Goal: Task Accomplishment & Management: Complete application form

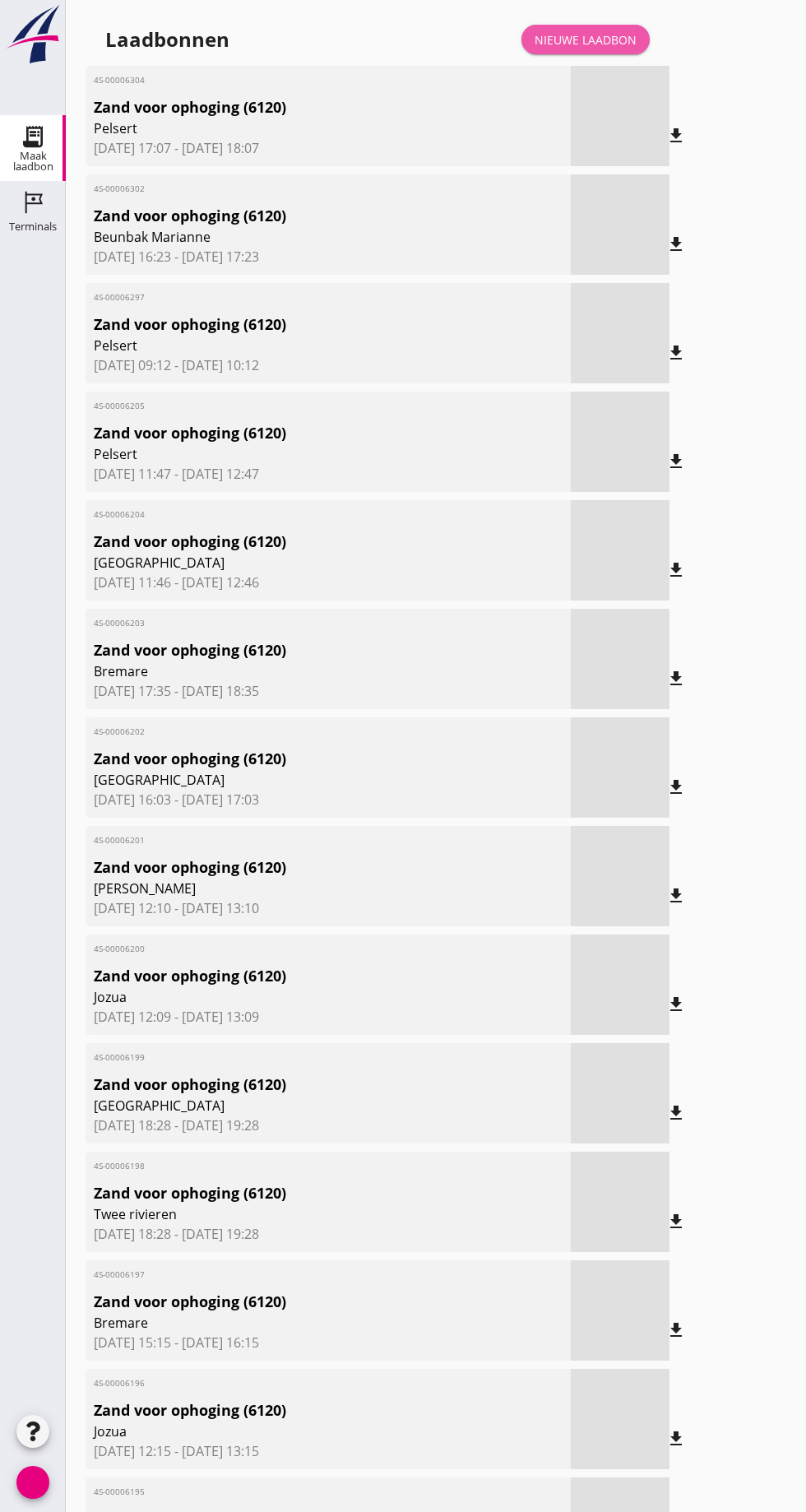
click at [602, 34] on font "Nieuwe laadbon" at bounding box center [585, 40] width 102 height 15
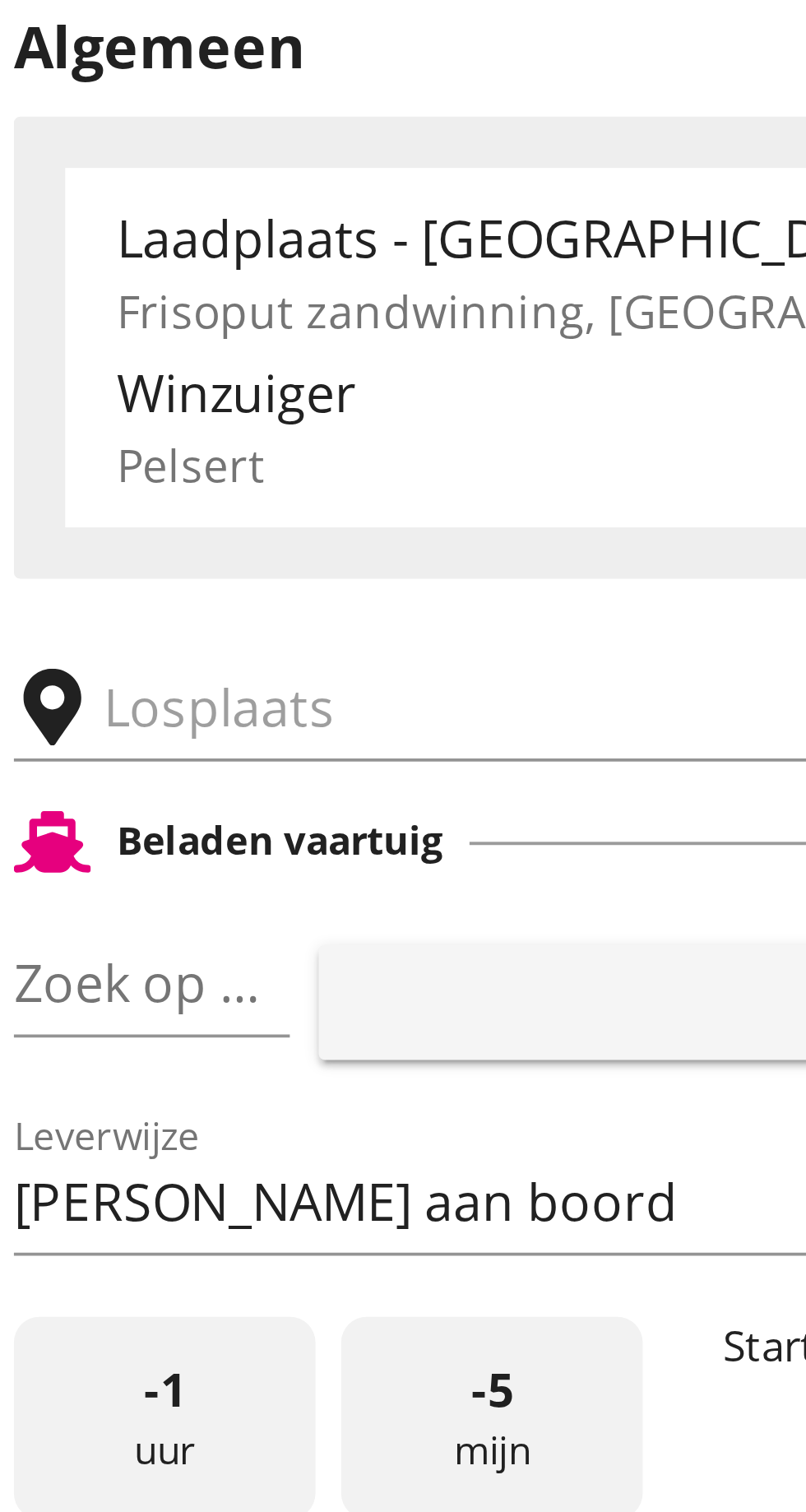
click at [143, 290] on input "text" at bounding box center [263, 285] width 282 height 26
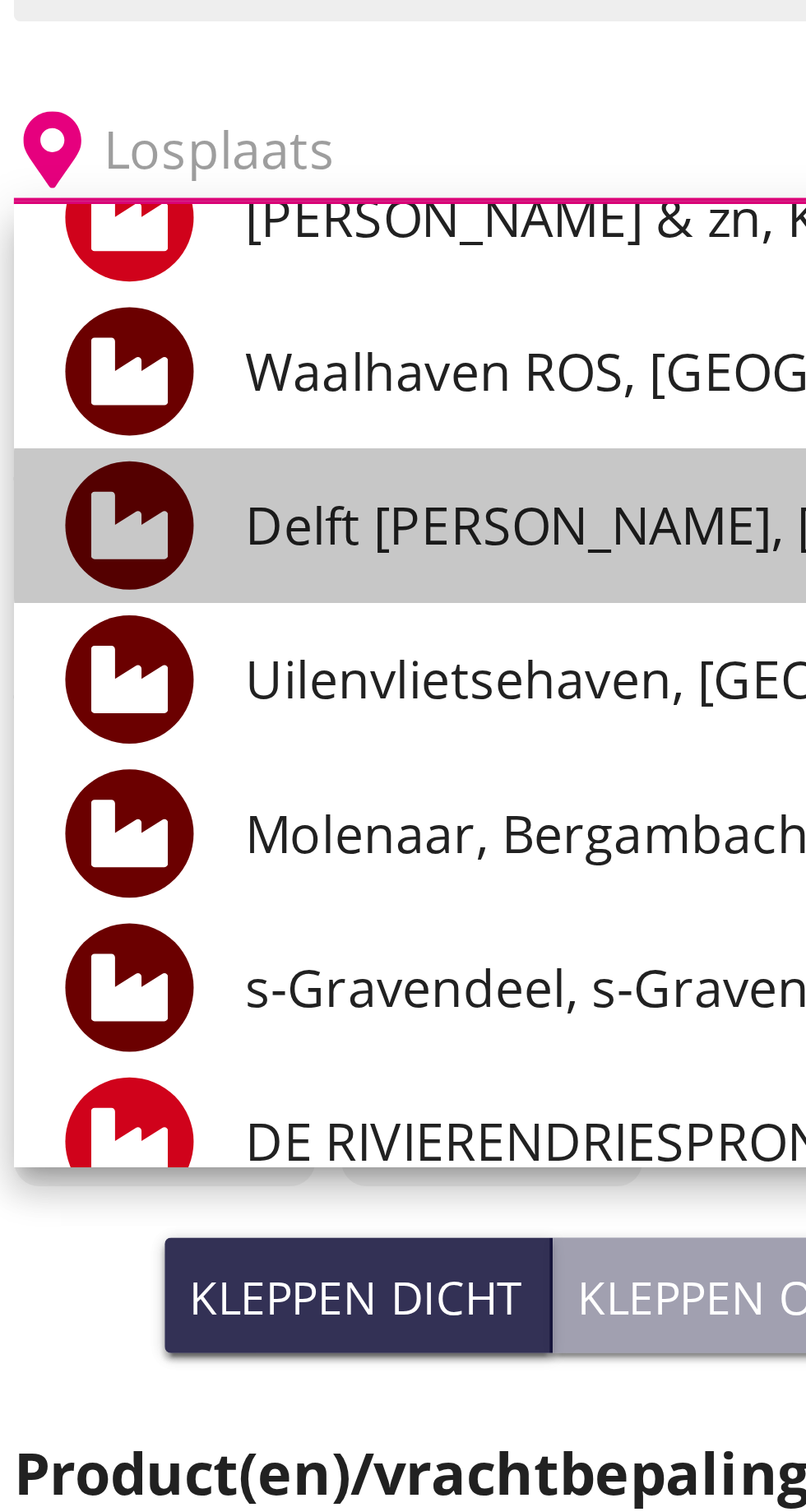
scroll to position [122, 0]
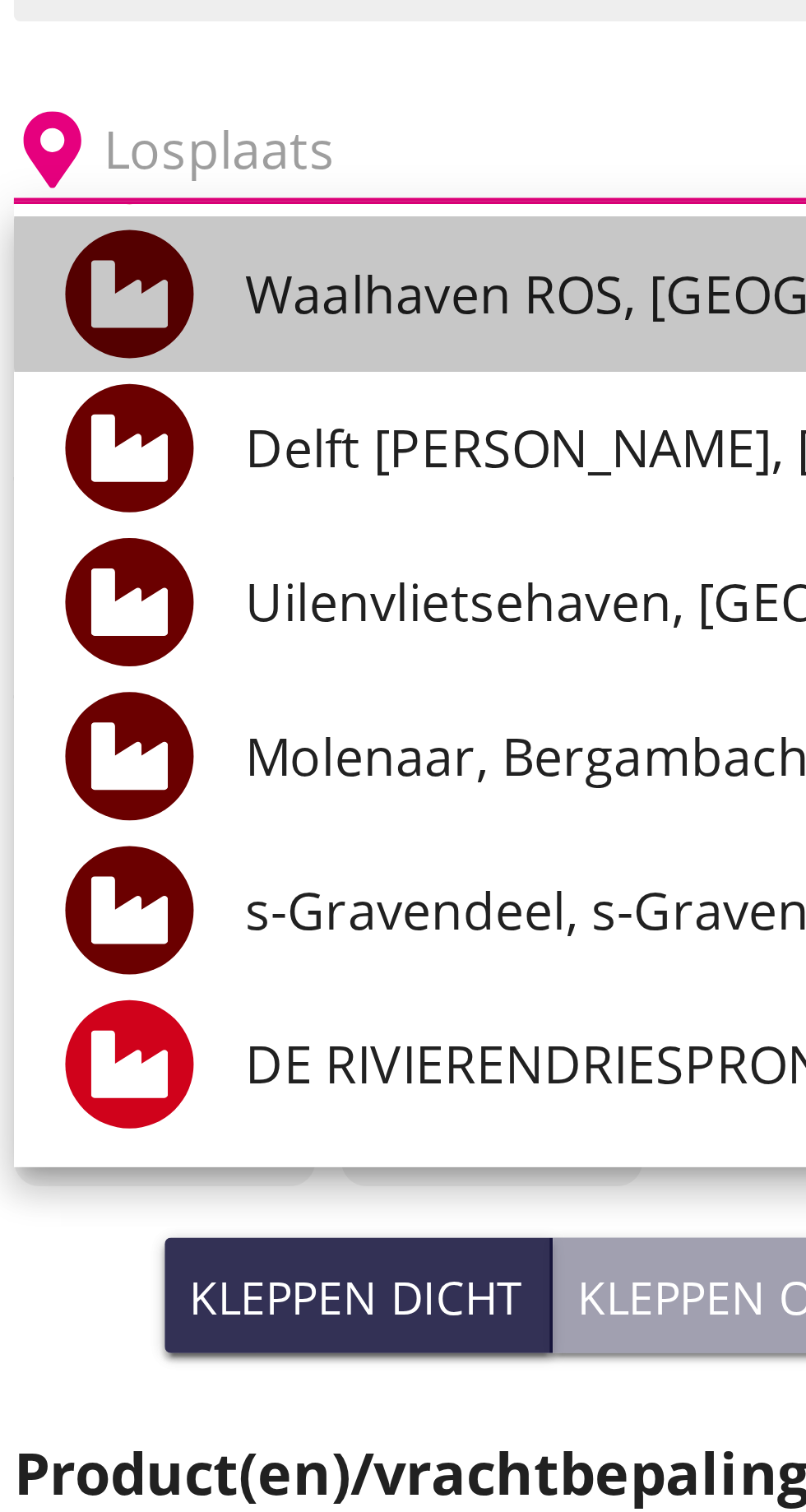
click at [237, 321] on font "Waalhaven ROS, [GEOGRAPHIC_DATA]" at bounding box center [275, 322] width 235 height 18
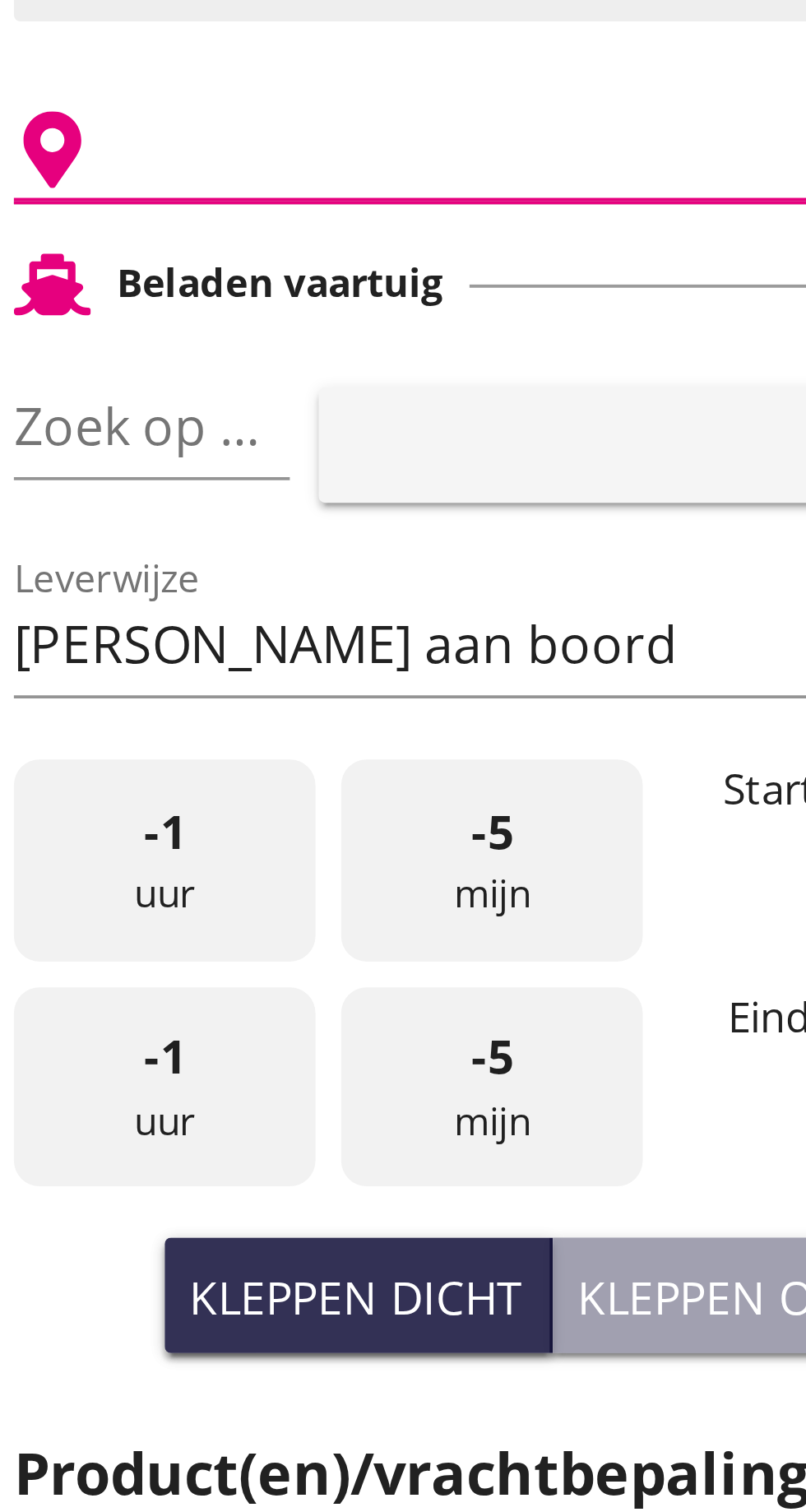
type input "Waalhaven ROS, [GEOGRAPHIC_DATA]"
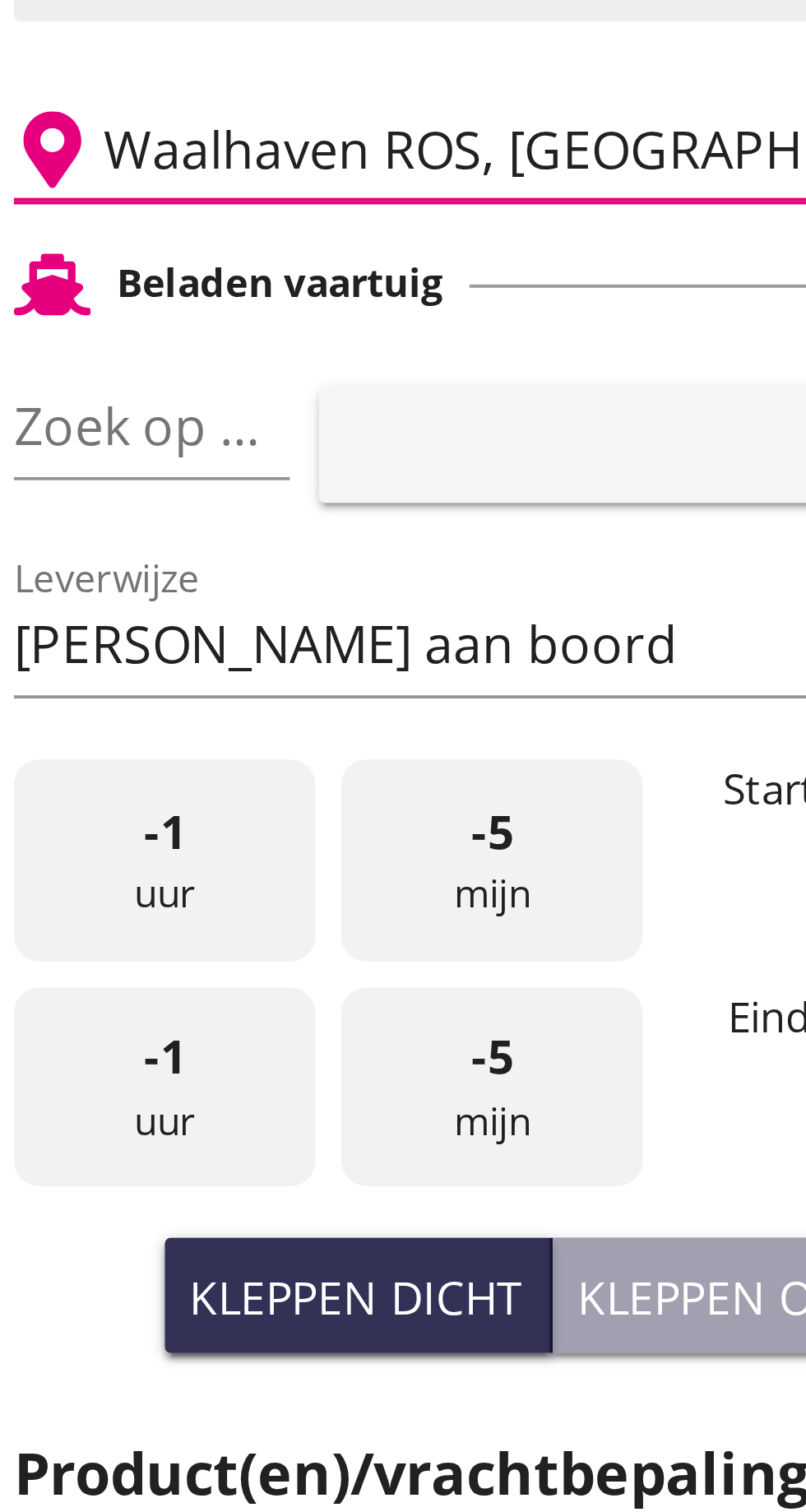
click at [158, 360] on font "pijl_drop_down" at bounding box center [160, 356] width 277 height 20
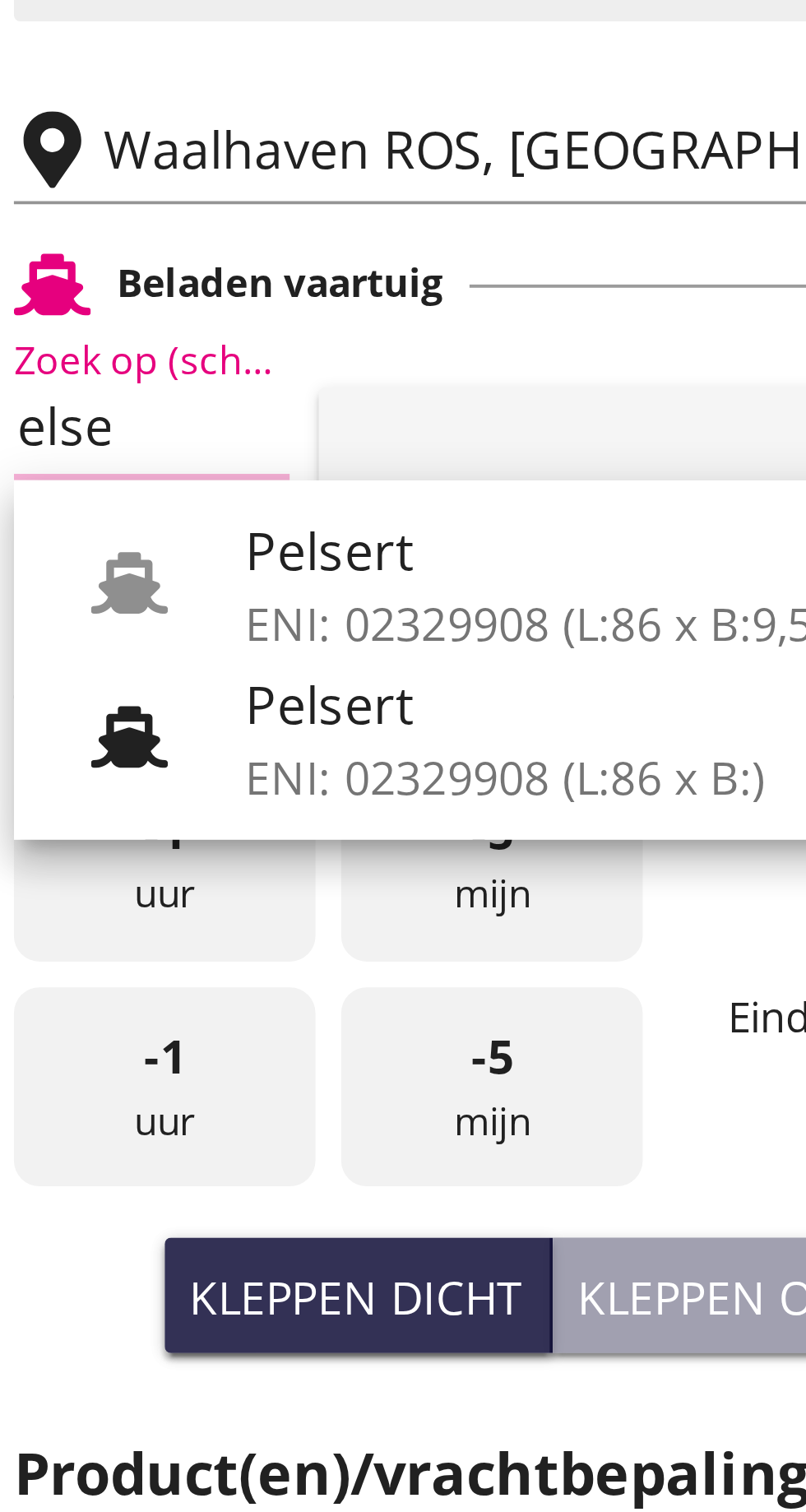
scroll to position [0, 12]
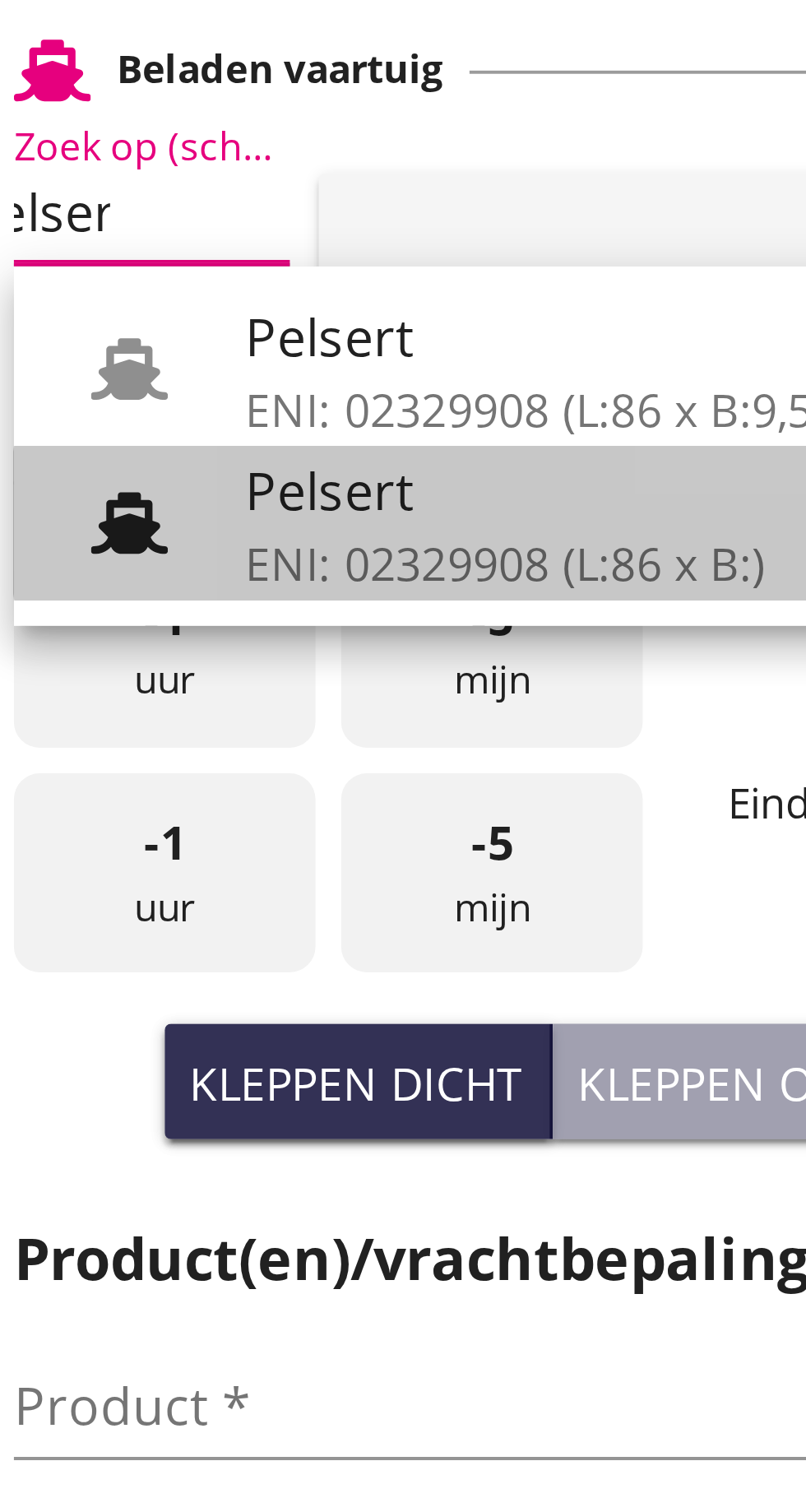
click at [190, 431] on font "Pelsert" at bounding box center [179, 427] width 44 height 18
type input "Pelsert"
type input "[PERSON_NAME]"
type input "1087"
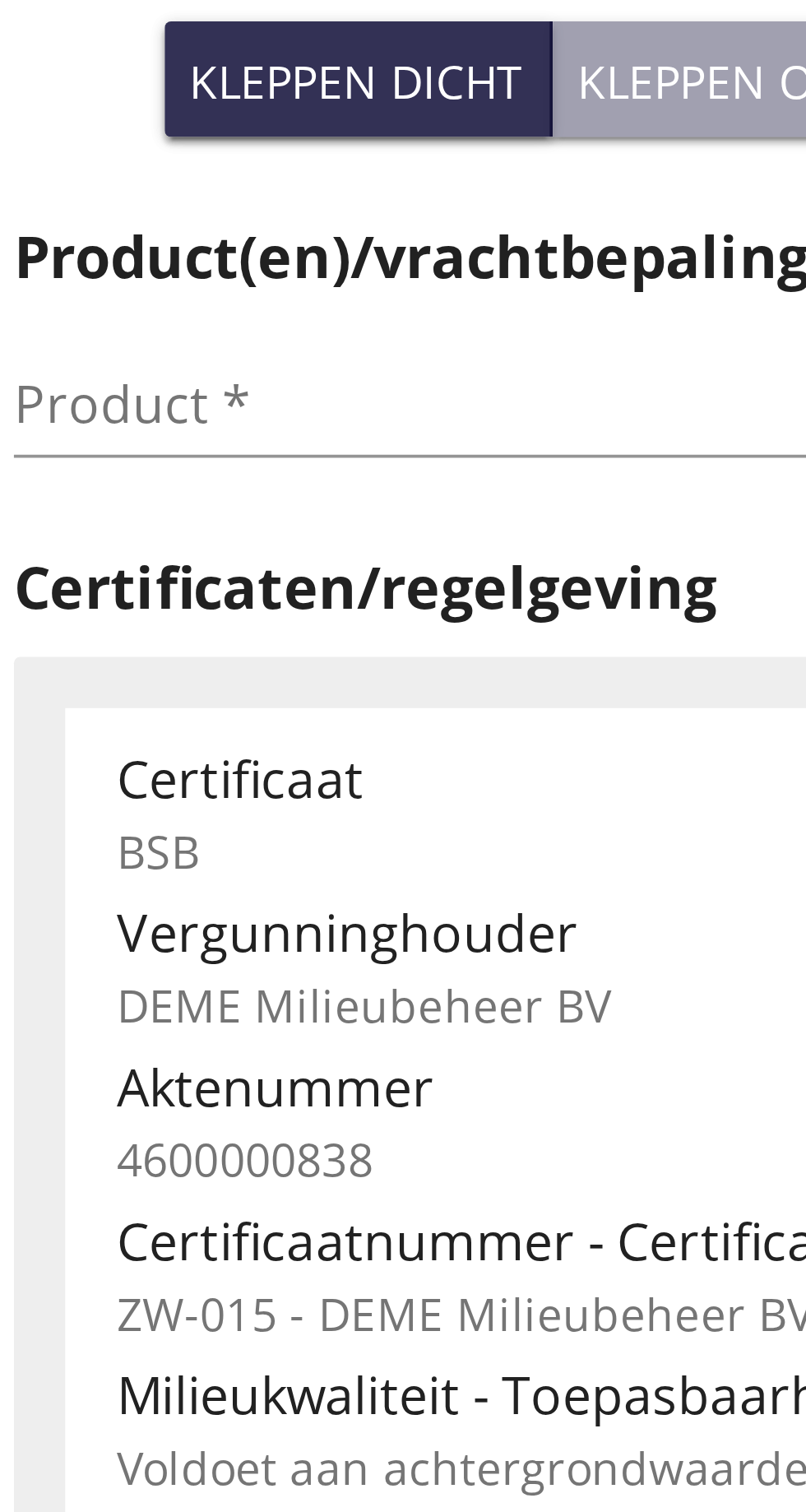
type input "Pelsert"
click at [131, 666] on input "Product *" at bounding box center [202, 662] width 207 height 26
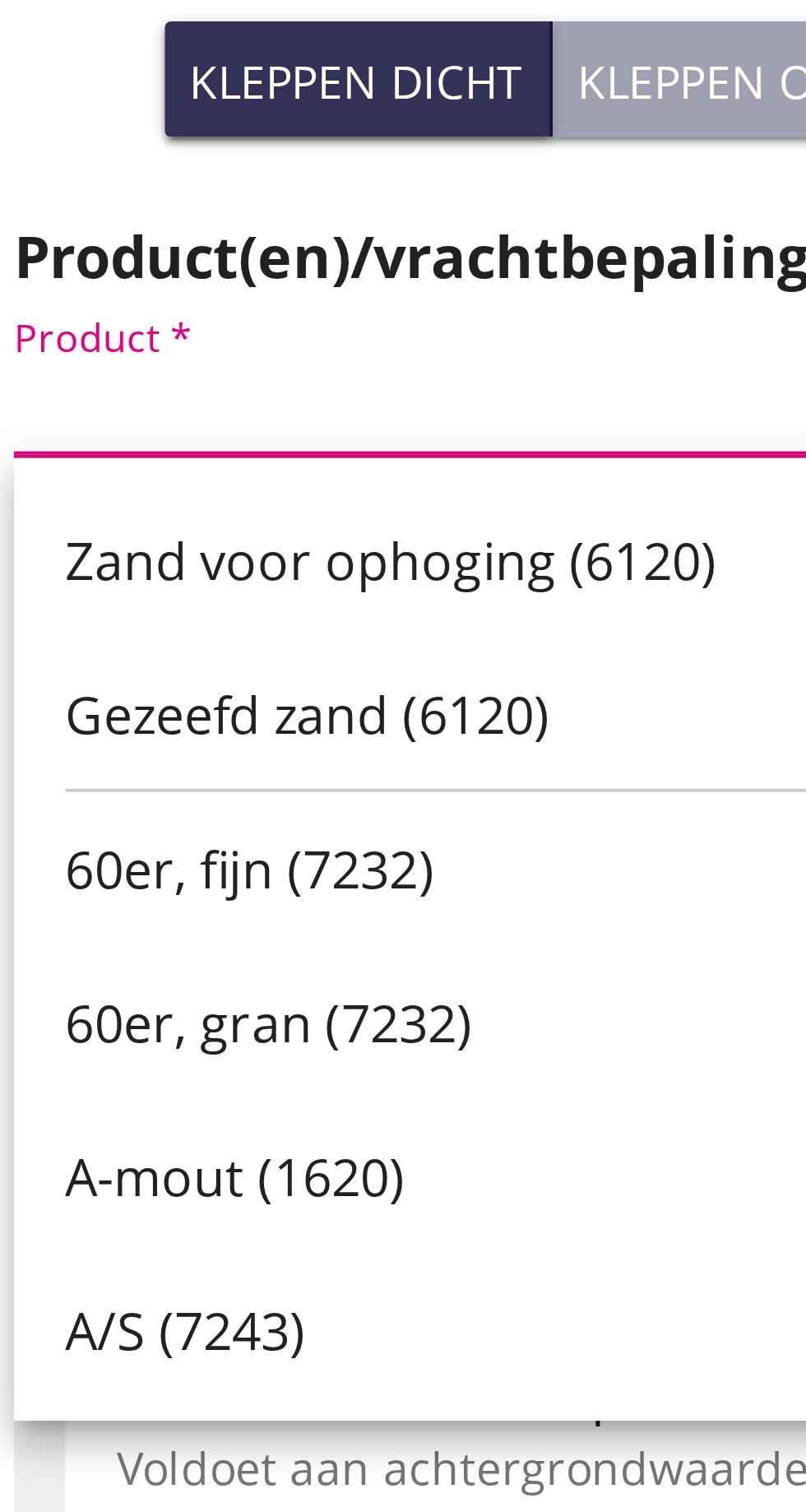
scroll to position [0, 0]
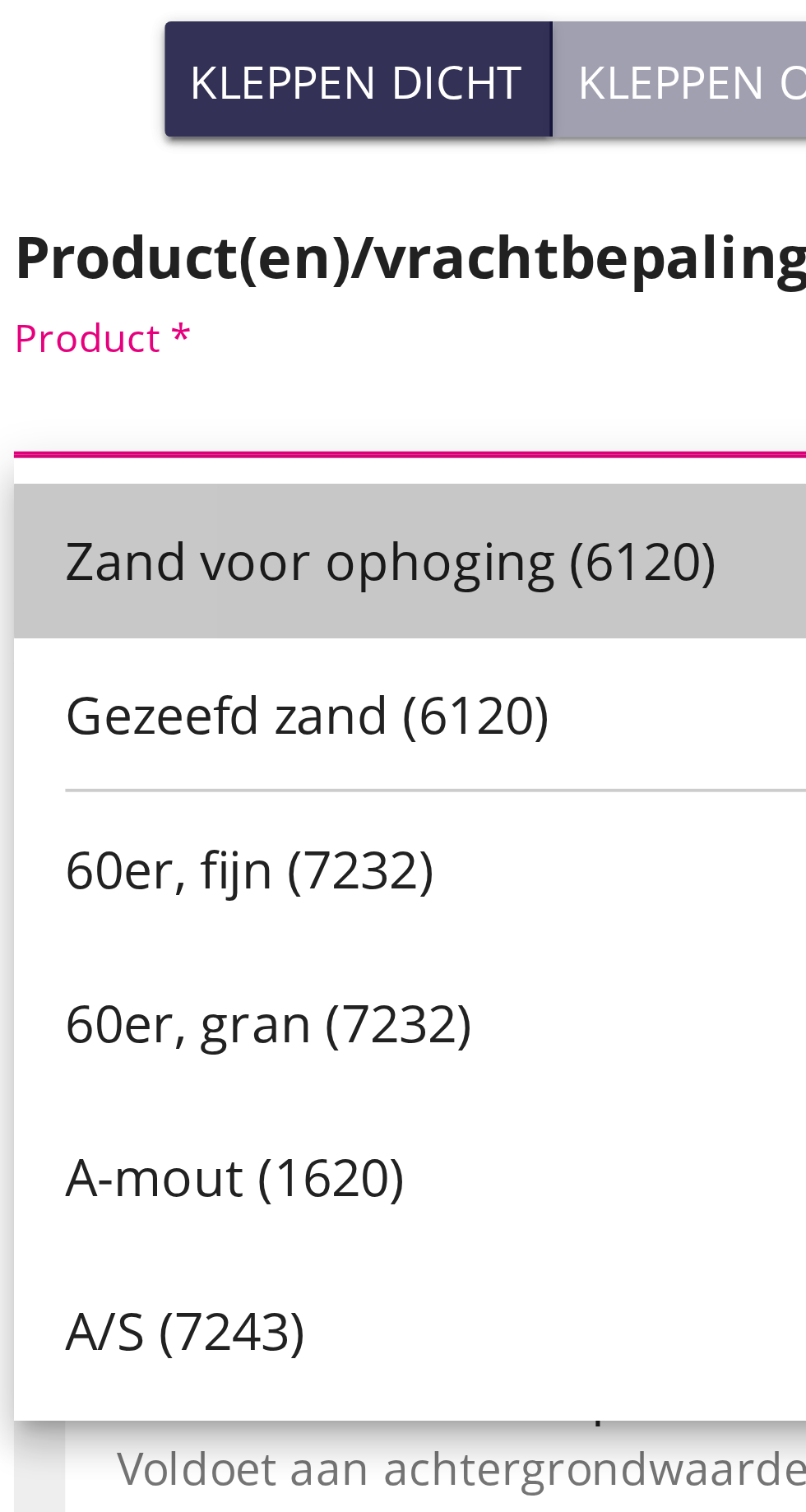
click at [205, 700] on font "Zand voor ophoging (6120)" at bounding box center [196, 702] width 167 height 18
type input "Zand voor ophoging (6120)"
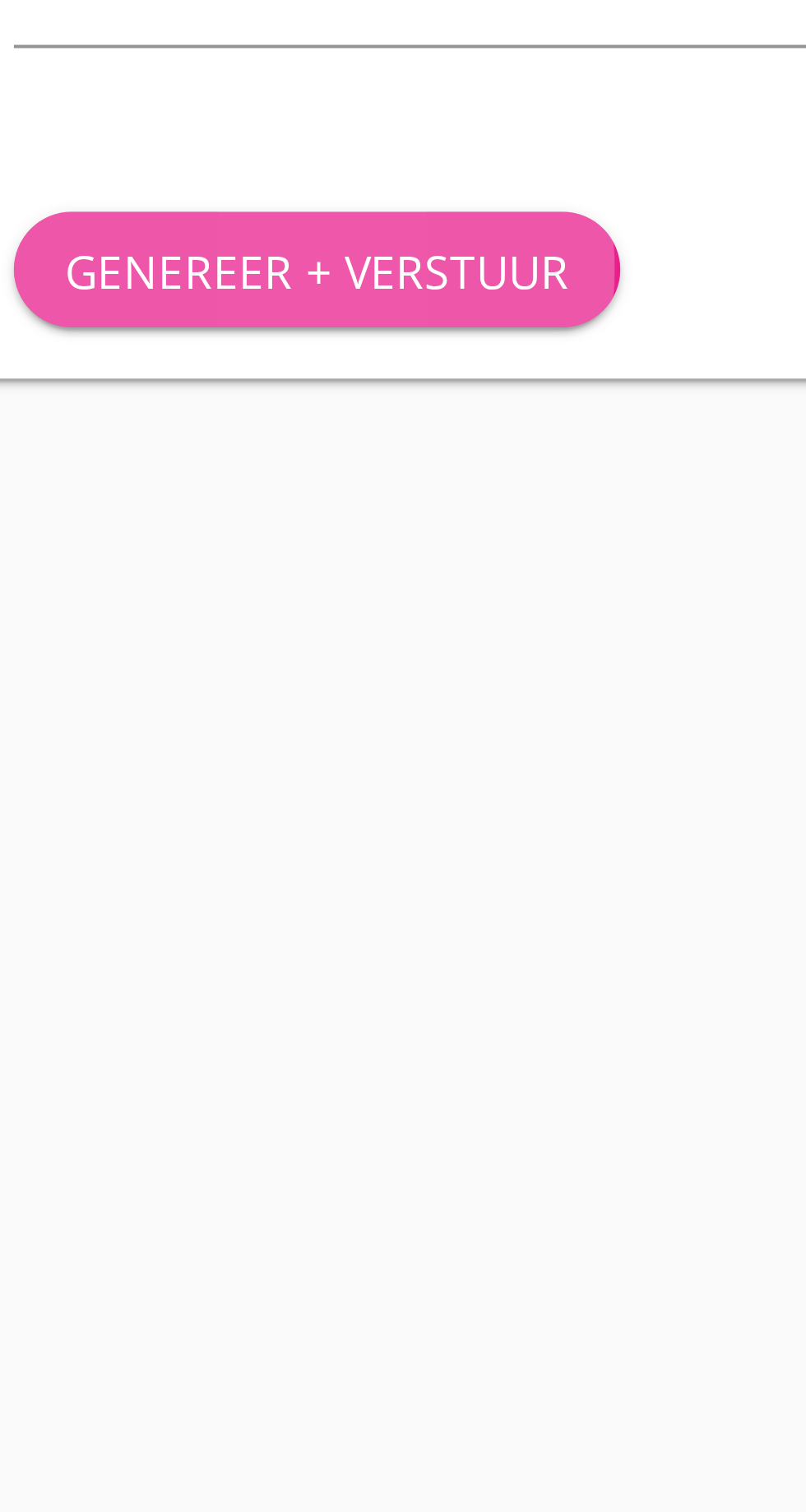
click at [185, 1122] on font "Genereer + verstuur" at bounding box center [176, 1128] width 129 height 15
